Goal: Task Accomplishment & Management: Manage account settings

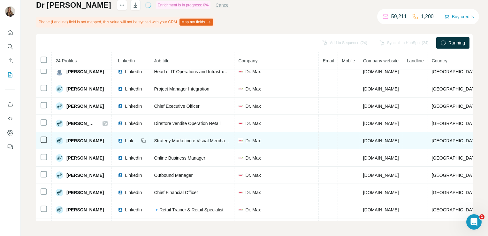
scroll to position [6, 0]
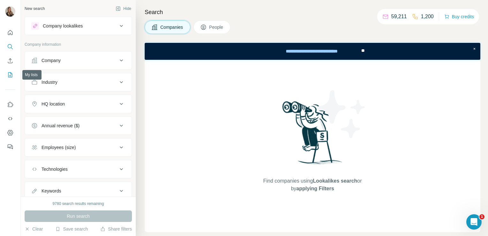
click at [10, 80] on button "My lists" at bounding box center [10, 75] width 10 height 12
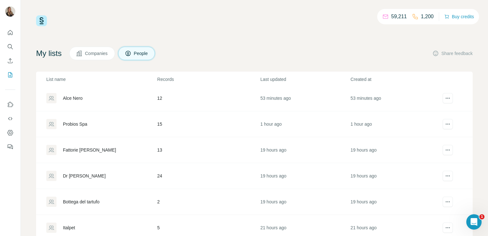
scroll to position [79, 0]
click at [70, 142] on td "Dr [PERSON_NAME]" at bounding box center [96, 151] width 121 height 26
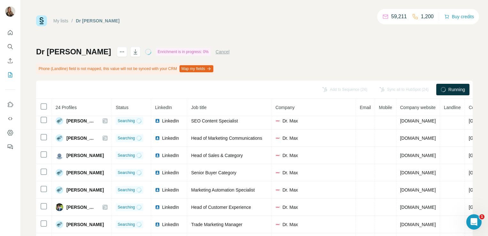
scroll to position [47, 0]
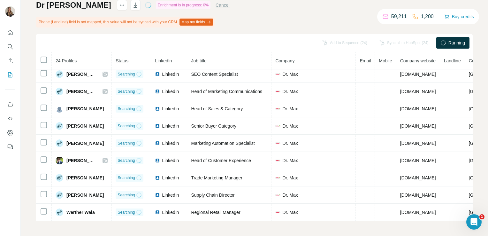
click at [12, 68] on nav at bounding box center [10, 54] width 10 height 54
click at [10, 74] on icon "My lists" at bounding box center [10, 75] width 6 height 6
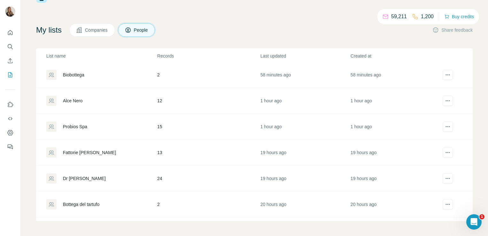
scroll to position [28, 0]
click at [78, 155] on div "Fattorie [PERSON_NAME]" at bounding box center [101, 152] width 110 height 10
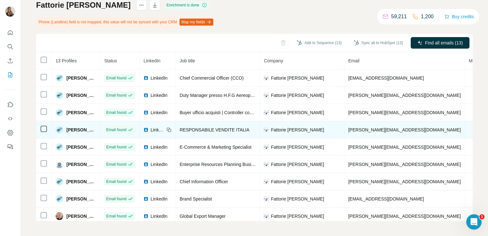
scroll to position [0, 87]
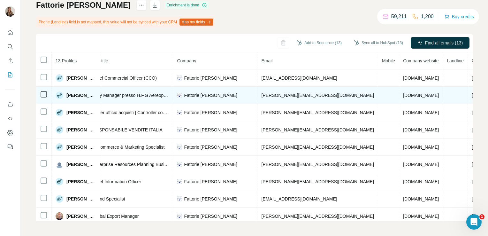
drag, startPoint x: 410, startPoint y: 94, endPoint x: 370, endPoint y: 98, distance: 40.5
click at [399, 98] on td "fattoriegarofalo.it" at bounding box center [421, 95] width 44 height 17
copy span "fattoriegarofalo.it"
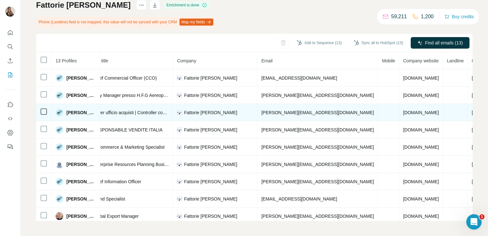
click at [273, 112] on span "c.purcaro@fattoriegarofalo.it" at bounding box center [317, 112] width 112 height 5
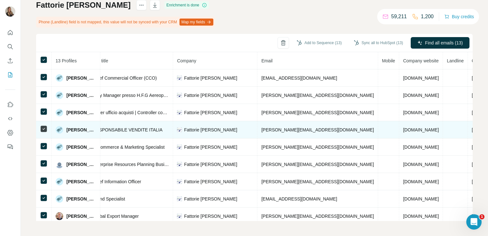
scroll to position [27, 0]
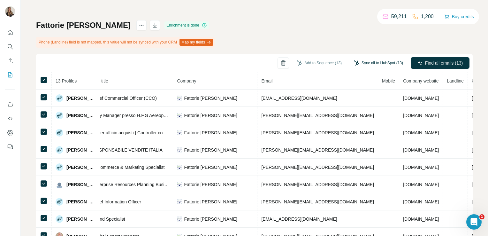
click at [370, 58] on button "Sync all to HubSpot (13)" at bounding box center [379, 63] width 58 height 10
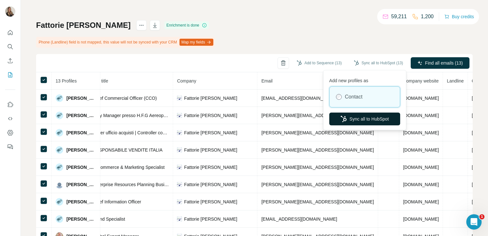
click at [352, 119] on button "Sync all to HubSpot" at bounding box center [364, 118] width 71 height 13
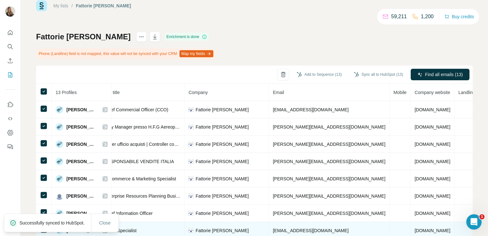
scroll to position [0, 0]
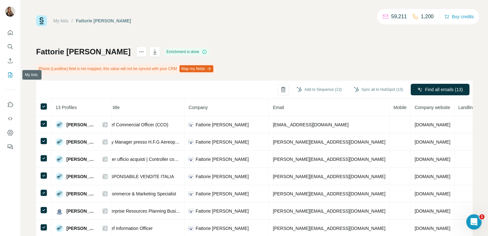
click at [8, 72] on icon "My lists" at bounding box center [10, 75] width 6 height 6
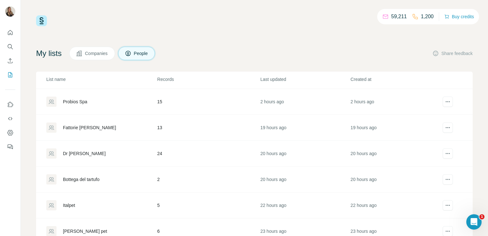
scroll to position [78, 0]
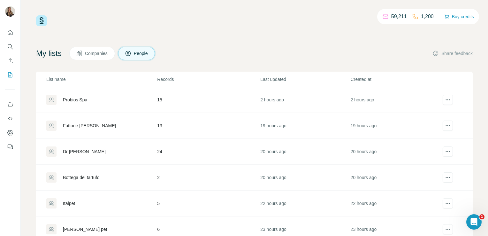
click at [68, 148] on div "Dr [PERSON_NAME]" at bounding box center [84, 151] width 43 height 6
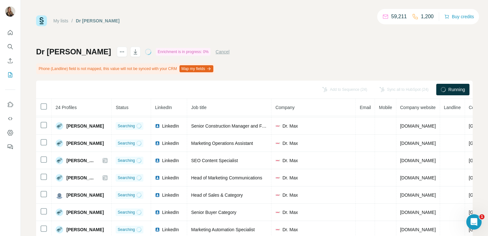
scroll to position [263, 0]
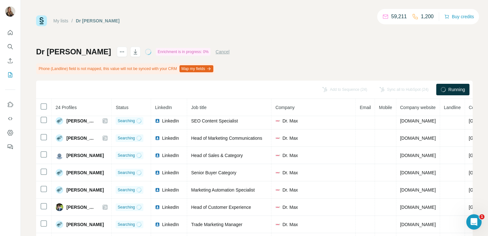
click at [216, 55] on div "Cancel" at bounding box center [223, 52] width 14 height 8
click at [216, 50] on button "Cancel" at bounding box center [223, 52] width 14 height 6
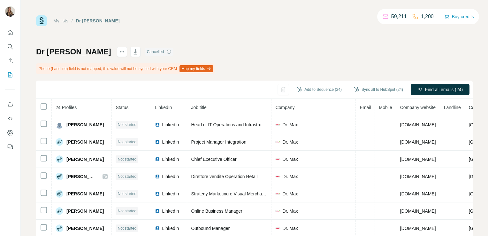
click at [166, 51] on icon at bounding box center [168, 51] width 5 height 5
click at [38, 109] on th at bounding box center [44, 107] width 16 height 17
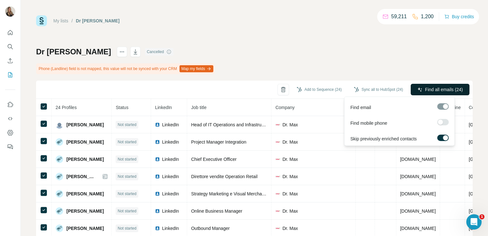
click at [414, 86] on button "Find all emails (24)" at bounding box center [440, 90] width 59 height 12
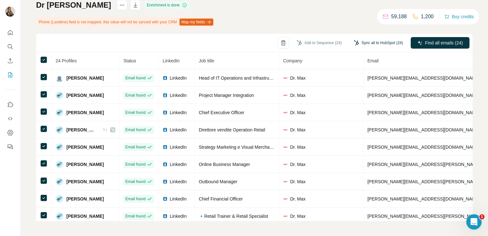
click at [376, 44] on button "Sync all to HubSpot (24)" at bounding box center [379, 43] width 58 height 10
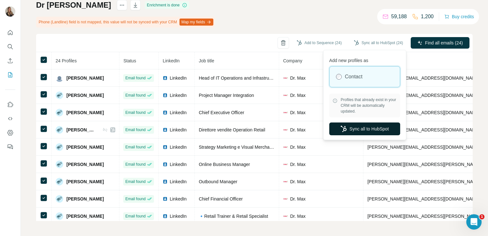
click at [357, 125] on button "Sync all to HubSpot" at bounding box center [364, 128] width 71 height 13
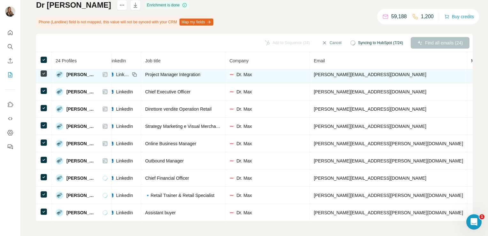
scroll to position [0, 65]
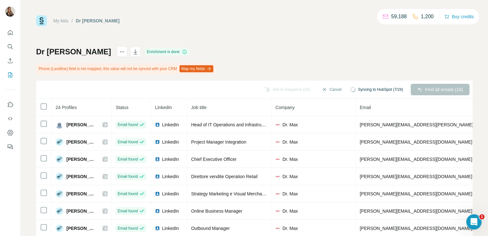
click at [324, 83] on div "Add to Sequence (24) Cancel Syncing to HubSpot (7/24) Find all emails (24)" at bounding box center [254, 90] width 437 height 18
click at [324, 87] on button "Cancel" at bounding box center [332, 90] width 28 height 12
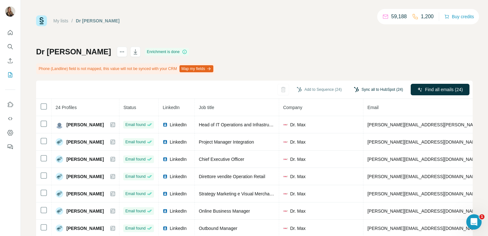
click at [378, 88] on button "Sync all to HubSpot (24)" at bounding box center [379, 90] width 58 height 10
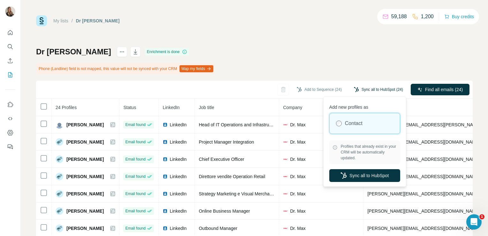
click at [378, 88] on button "Sync all to HubSpot (24)" at bounding box center [379, 90] width 58 height 10
click at [359, 180] on button "Sync all to HubSpot" at bounding box center [364, 175] width 71 height 13
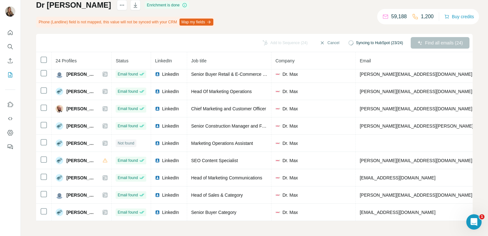
scroll to position [263, 0]
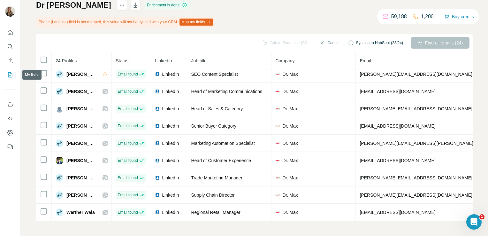
click at [10, 74] on icon "My lists" at bounding box center [10, 75] width 6 height 6
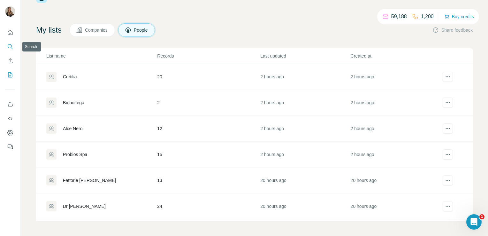
click at [13, 45] on icon "Search" at bounding box center [10, 46] width 6 height 6
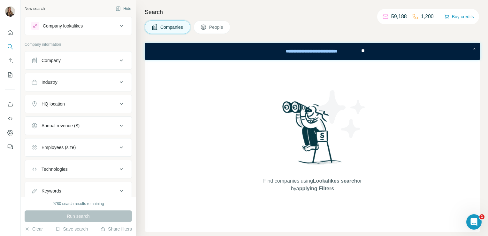
click at [75, 26] on div "Company lookalikes" at bounding box center [63, 26] width 40 height 6
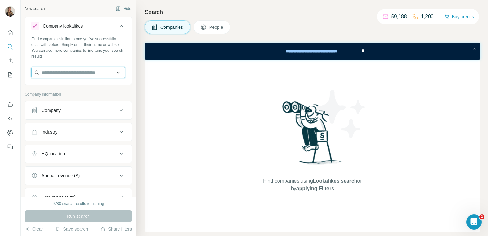
click at [54, 71] on input "text" at bounding box center [78, 73] width 94 height 12
paste input "**********"
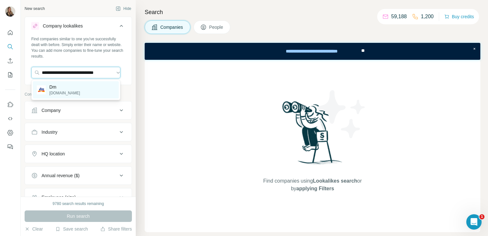
type input "**********"
click at [65, 98] on div "Dm [DOMAIN_NAME]" at bounding box center [76, 89] width 86 height 17
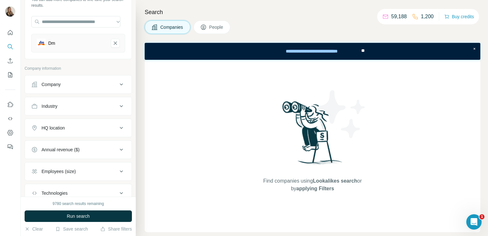
scroll to position [76, 0]
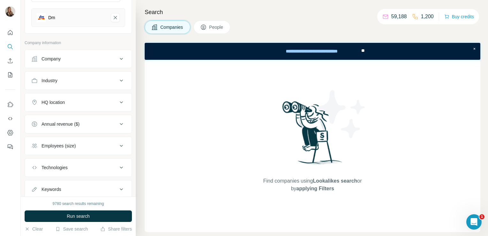
click at [73, 104] on div "HQ location" at bounding box center [74, 102] width 86 height 6
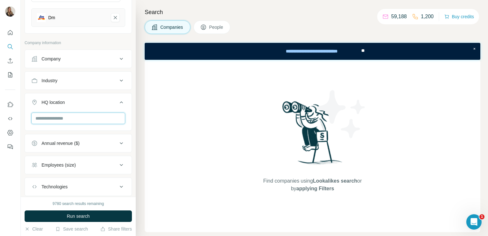
click at [62, 119] on input "text" at bounding box center [78, 118] width 94 height 12
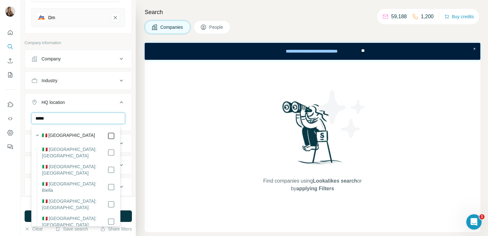
type input "*****"
click at [166, 165] on div "Find companies using Lookalikes search or by applying Filters" at bounding box center [313, 146] width 336 height 172
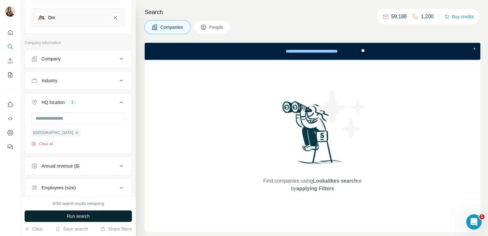
click at [84, 217] on span "Run search" at bounding box center [78, 216] width 23 height 6
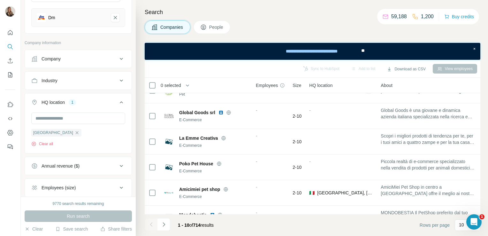
scroll to position [137, 0]
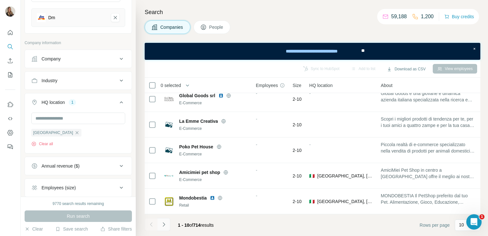
click at [168, 220] on button "Navigate to next page" at bounding box center [164, 224] width 13 height 13
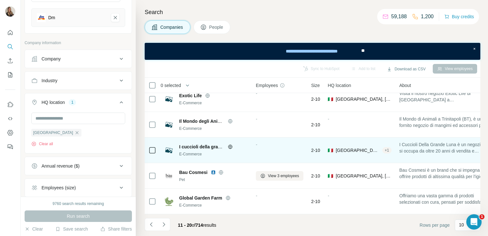
scroll to position [0, 0]
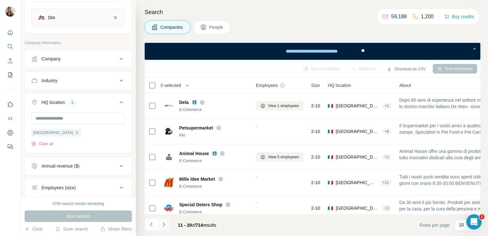
click at [163, 227] on icon "Navigate to next page" at bounding box center [164, 224] width 6 height 6
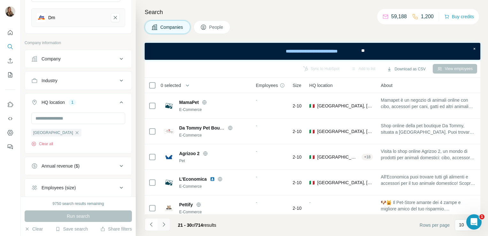
click at [166, 221] on icon "Navigate to next page" at bounding box center [164, 224] width 6 height 6
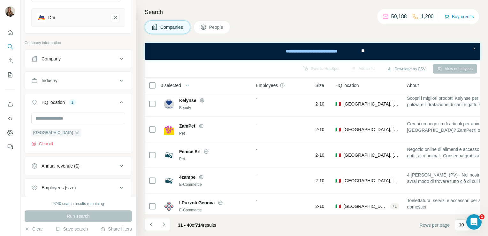
scroll to position [137, 0]
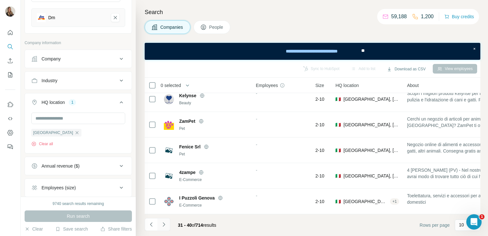
click at [165, 223] on icon "Navigate to next page" at bounding box center [164, 224] width 6 height 6
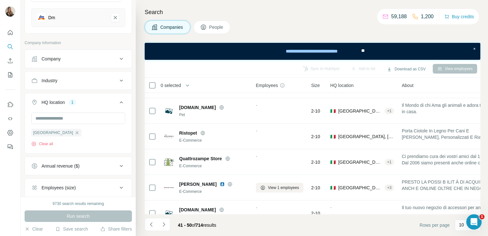
scroll to position [0, 0]
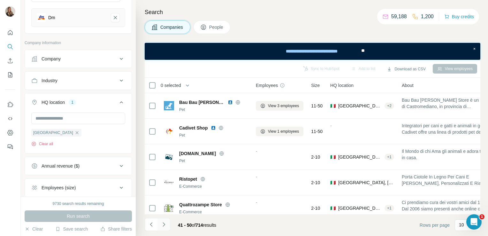
click at [167, 224] on button "Navigate to next page" at bounding box center [164, 224] width 13 height 13
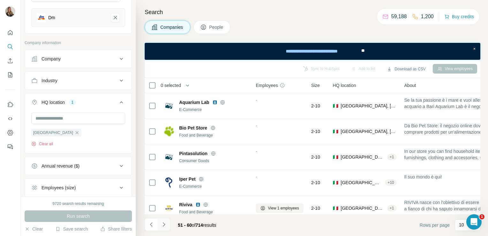
click at [165, 220] on button "Navigate to next page" at bounding box center [164, 224] width 13 height 13
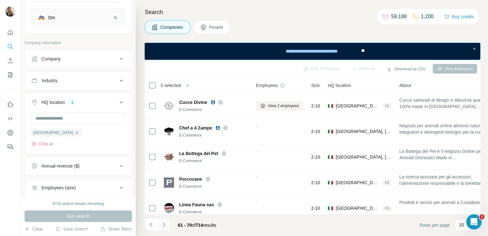
click at [163, 223] on icon "Navigate to next page" at bounding box center [164, 224] width 6 height 6
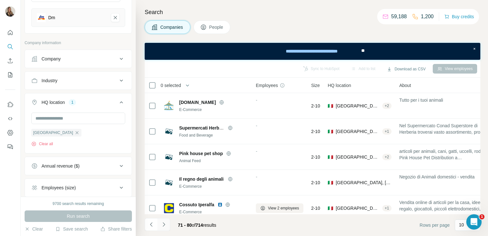
click at [162, 226] on icon "Navigate to next page" at bounding box center [164, 224] width 6 height 6
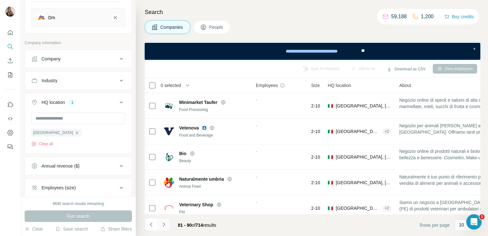
click at [162, 224] on icon "Navigate to next page" at bounding box center [164, 224] width 6 height 6
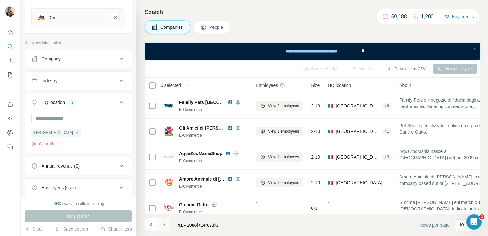
click at [164, 225] on icon "Navigate to next page" at bounding box center [164, 224] width 2 height 4
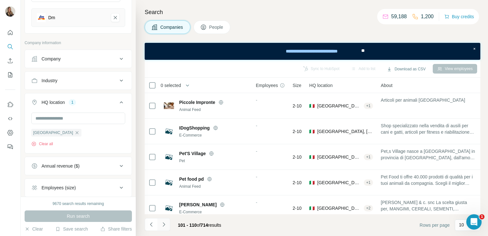
click at [163, 223] on icon "Navigate to next page" at bounding box center [164, 224] width 6 height 6
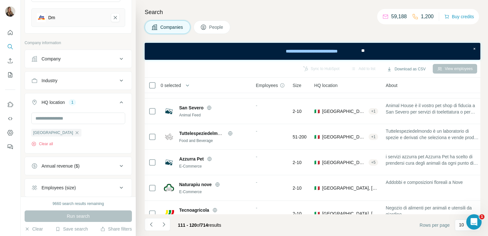
scroll to position [137, 0]
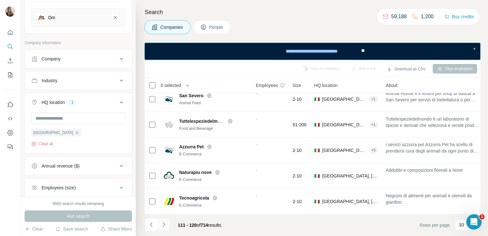
click at [165, 229] on button "Navigate to next page" at bounding box center [164, 224] width 13 height 13
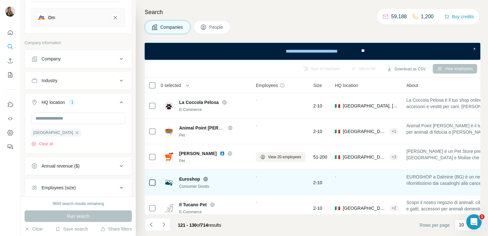
scroll to position [76, 0]
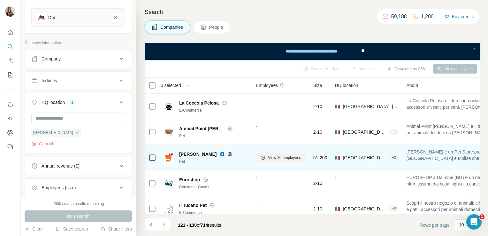
click at [227, 154] on icon at bounding box center [229, 153] width 5 height 5
click at [278, 156] on span "View 20 employees" at bounding box center [284, 158] width 33 height 6
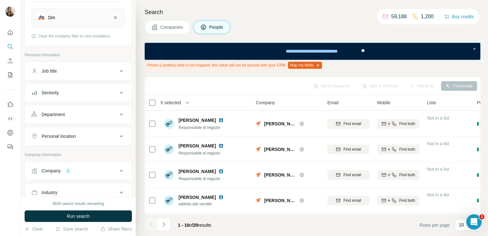
scroll to position [155, 0]
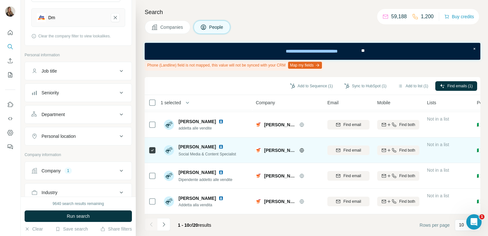
click at [220, 144] on img at bounding box center [221, 146] width 5 height 5
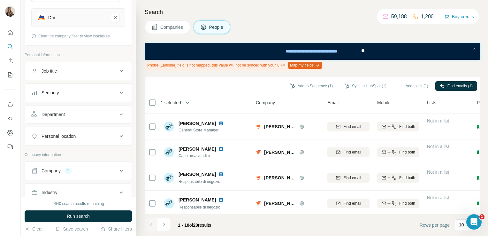
scroll to position [0, 0]
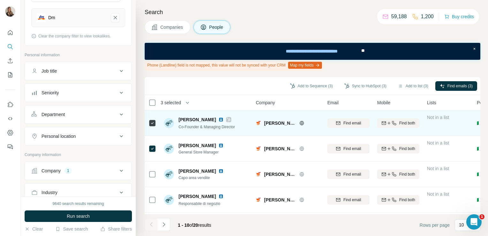
click at [227, 117] on icon at bounding box center [229, 119] width 4 height 5
click at [219, 120] on img at bounding box center [221, 119] width 5 height 5
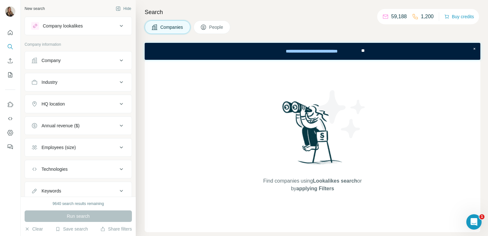
click at [79, 23] on div "Company lookalikes" at bounding box center [63, 26] width 40 height 6
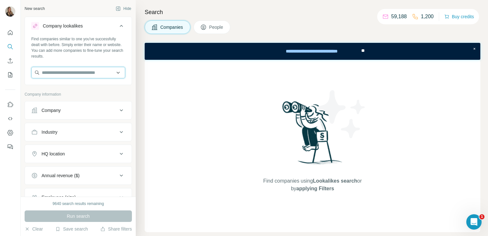
click at [56, 76] on input "text" at bounding box center [78, 73] width 94 height 12
click at [43, 75] on input "text" at bounding box center [78, 73] width 94 height 12
paste input "**********"
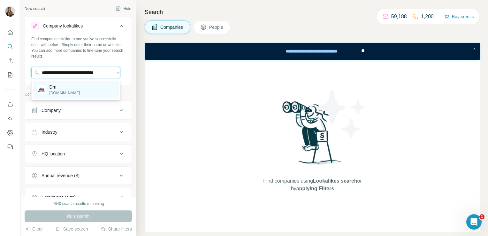
type input "**********"
click at [66, 86] on p "Dm" at bounding box center [65, 87] width 31 height 6
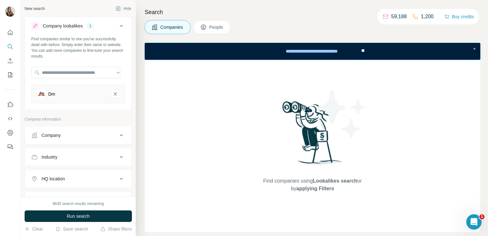
scroll to position [79, 0]
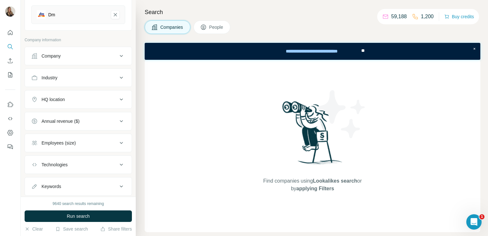
click at [75, 105] on button "HQ location" at bounding box center [78, 99] width 107 height 15
click at [70, 119] on input "text" at bounding box center [78, 116] width 94 height 12
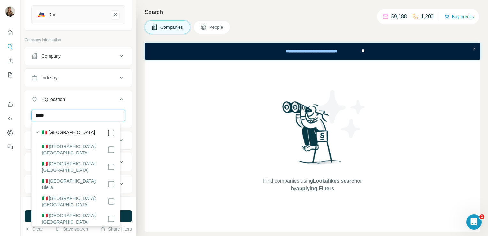
type input "*****"
click at [158, 205] on div "Find companies using Lookalikes search or by applying Filters" at bounding box center [313, 146] width 336 height 172
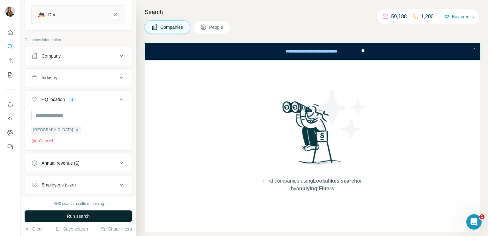
click at [101, 221] on button "Run search" at bounding box center [78, 216] width 107 height 12
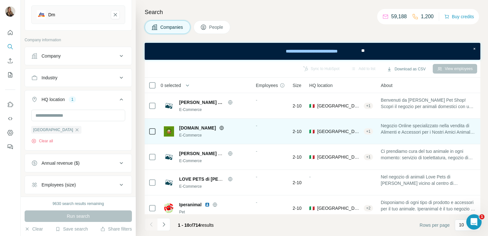
scroll to position [137, 0]
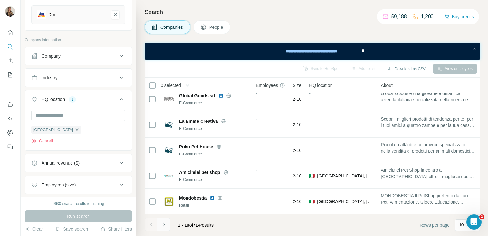
click at [165, 223] on icon "Navigate to next page" at bounding box center [164, 224] width 6 height 6
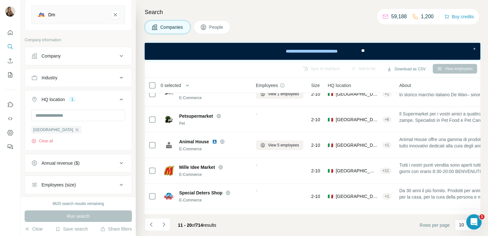
scroll to position [0, 0]
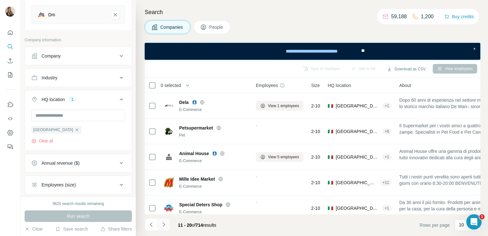
click at [165, 221] on icon "Navigate to next page" at bounding box center [164, 224] width 6 height 6
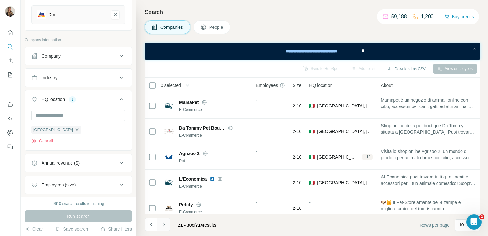
click at [165, 228] on button "Navigate to next page" at bounding box center [164, 224] width 13 height 13
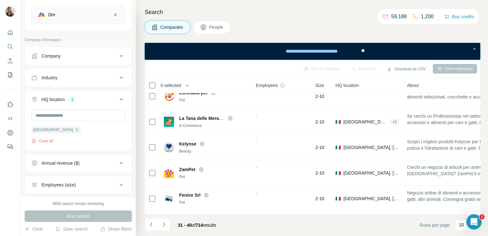
scroll to position [137, 0]
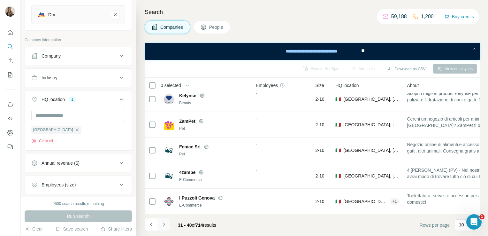
click at [167, 225] on button "Navigate to next page" at bounding box center [164, 224] width 13 height 13
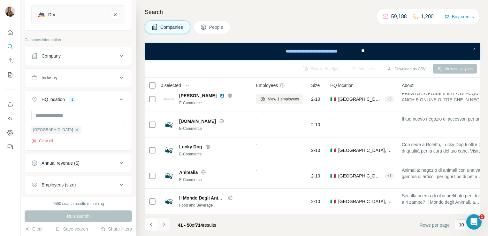
click at [167, 222] on button "Navigate to next page" at bounding box center [164, 224] width 13 height 13
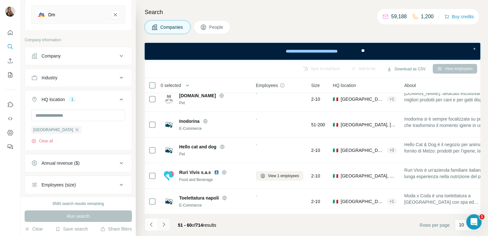
click at [165, 220] on button "Navigate to next page" at bounding box center [164, 224] width 13 height 13
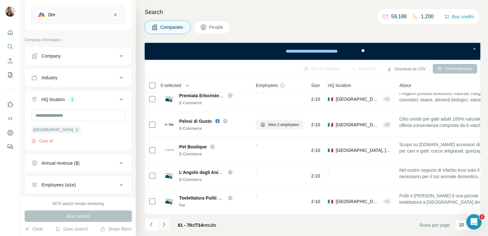
click at [162, 224] on icon "Navigate to next page" at bounding box center [164, 224] width 6 height 6
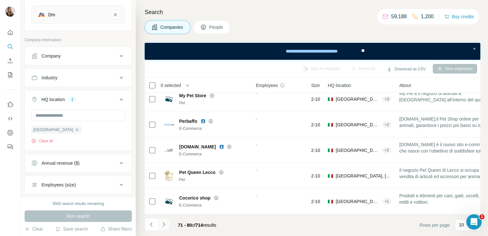
click at [165, 223] on icon "Navigate to next page" at bounding box center [164, 224] width 6 height 6
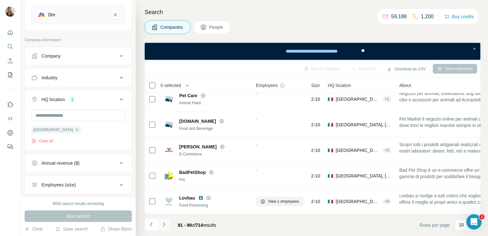
click at [164, 228] on button "Navigate to next page" at bounding box center [164, 224] width 13 height 13
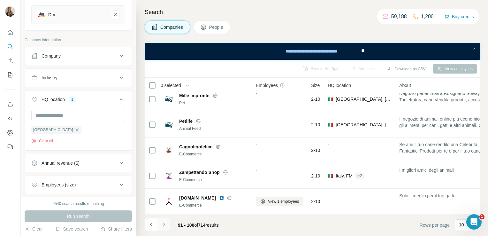
click at [165, 220] on button "Navigate to next page" at bounding box center [164, 224] width 13 height 13
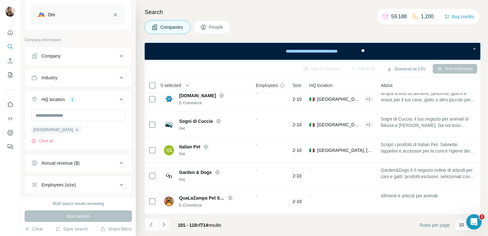
click at [165, 224] on icon "Navigate to next page" at bounding box center [164, 224] width 6 height 6
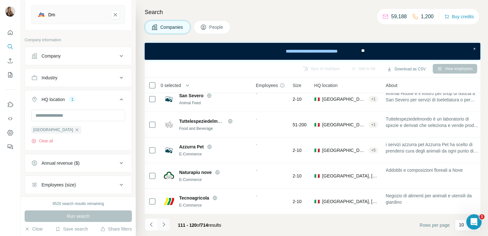
click at [162, 222] on icon "Navigate to next page" at bounding box center [164, 224] width 6 height 6
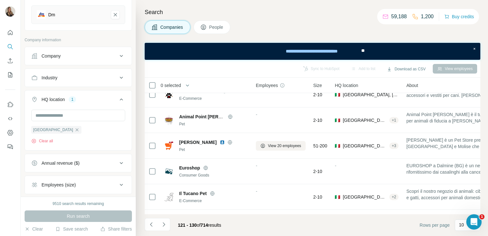
scroll to position [0, 0]
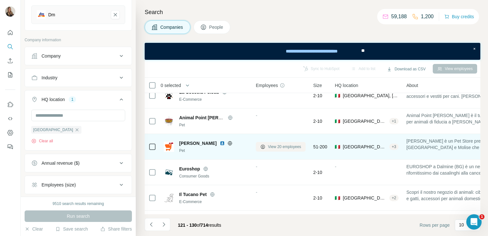
click at [270, 150] on button "View 20 employees" at bounding box center [281, 147] width 50 height 10
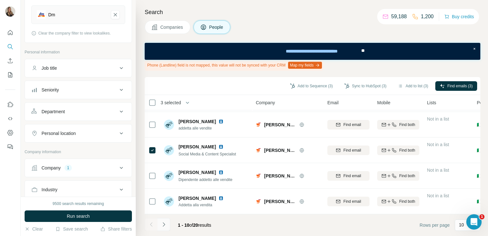
click at [167, 227] on button "Navigate to next page" at bounding box center [164, 224] width 13 height 13
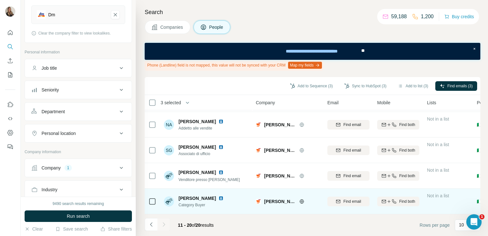
click at [149, 198] on icon at bounding box center [153, 201] width 8 height 8
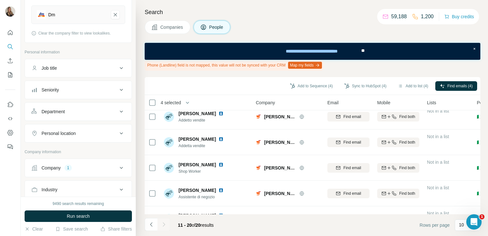
scroll to position [6, 0]
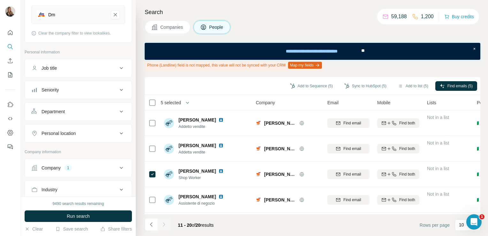
click at [164, 223] on div at bounding box center [164, 224] width 13 height 13
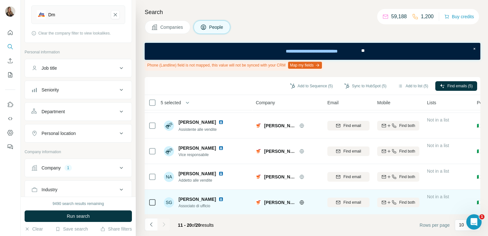
scroll to position [0, 0]
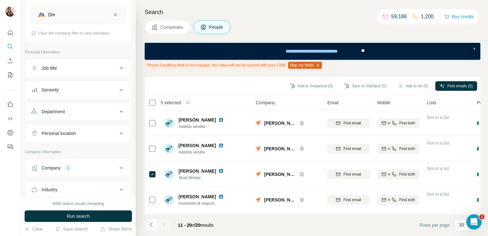
click at [155, 219] on button "Navigate to previous page" at bounding box center [151, 224] width 13 height 13
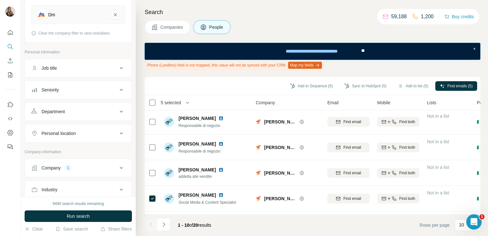
scroll to position [155, 0]
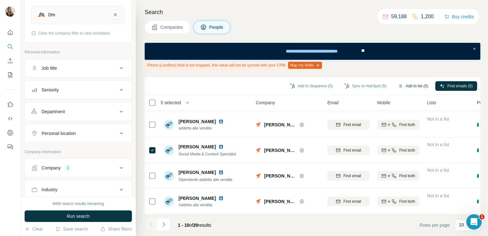
click at [417, 86] on button "Add to list (5)" at bounding box center [413, 86] width 39 height 10
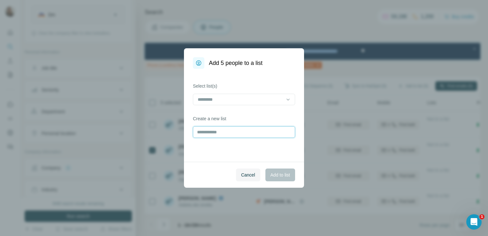
click at [209, 130] on input "text" at bounding box center [244, 132] width 102 height 12
type input "**********"
click at [273, 178] on span "Add to list" at bounding box center [280, 175] width 19 height 6
